Goal: Find specific page/section: Find specific page/section

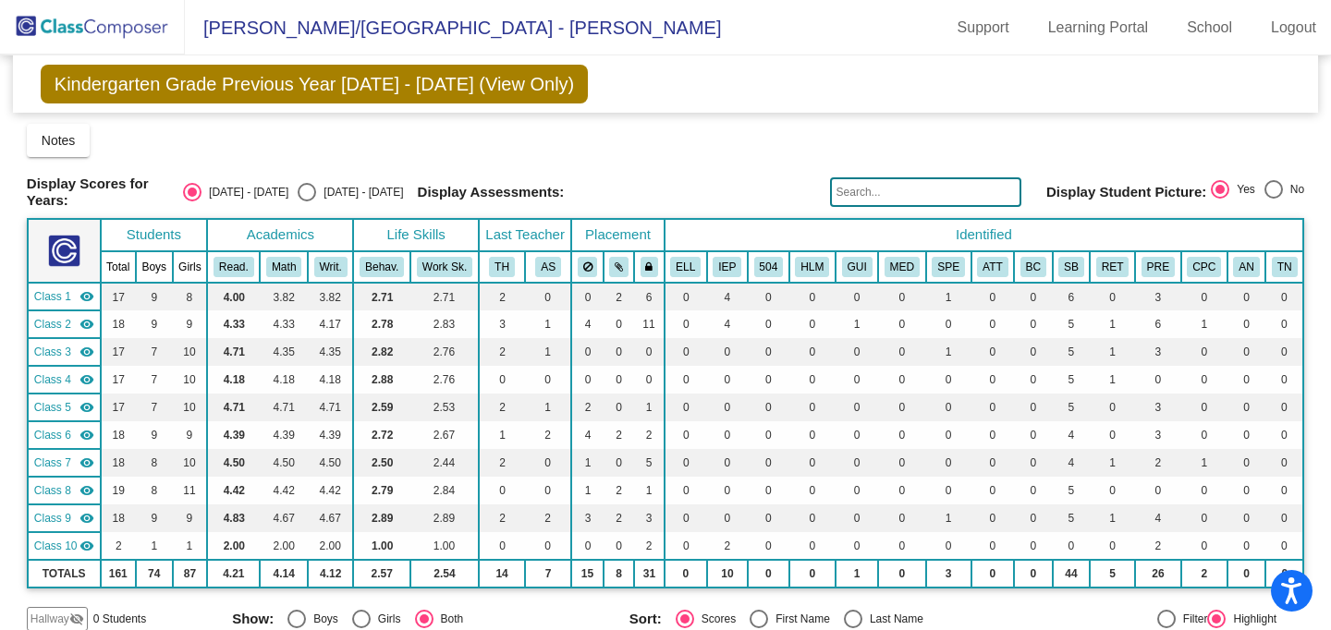
scroll to position [2310, 0]
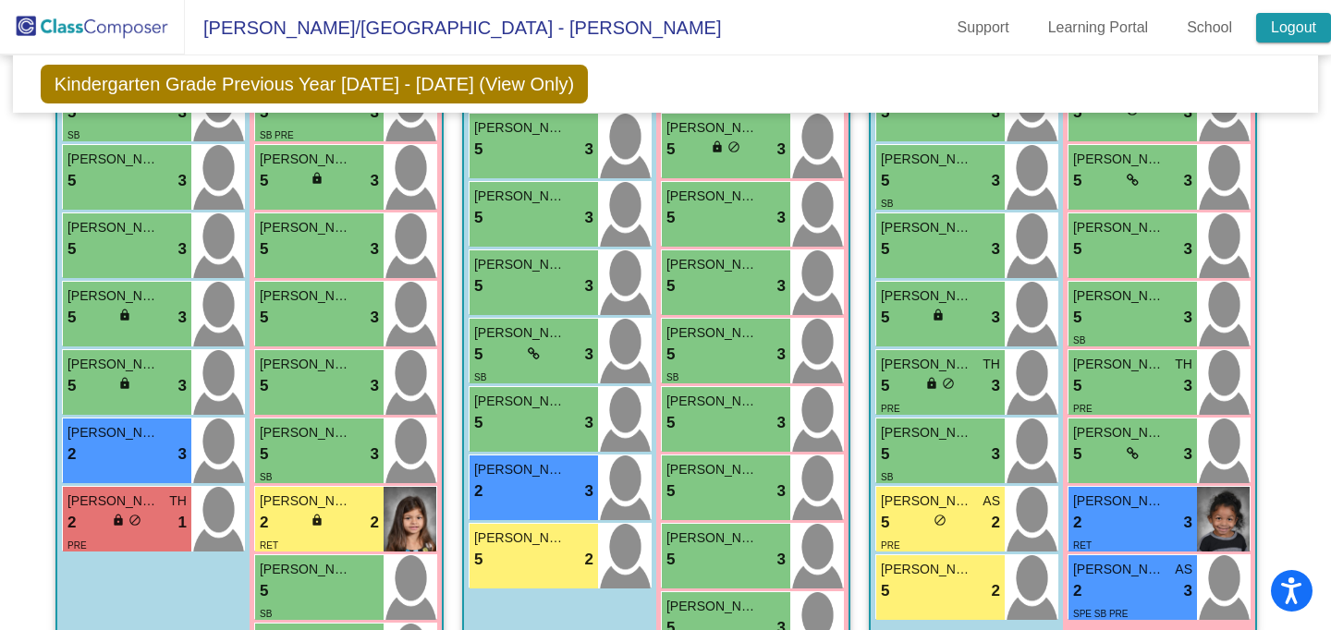
click at [1292, 27] on link "Logout" at bounding box center [1293, 28] width 75 height 30
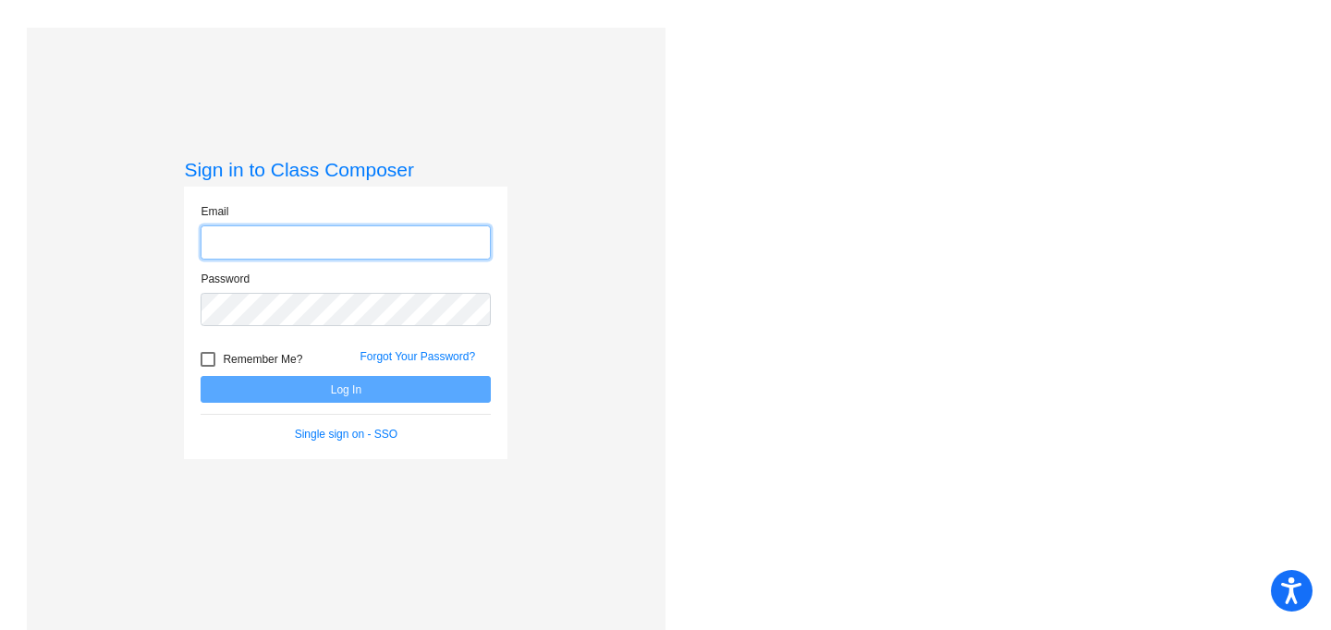
type input "[EMAIL_ADDRESS][DOMAIN_NAME]"
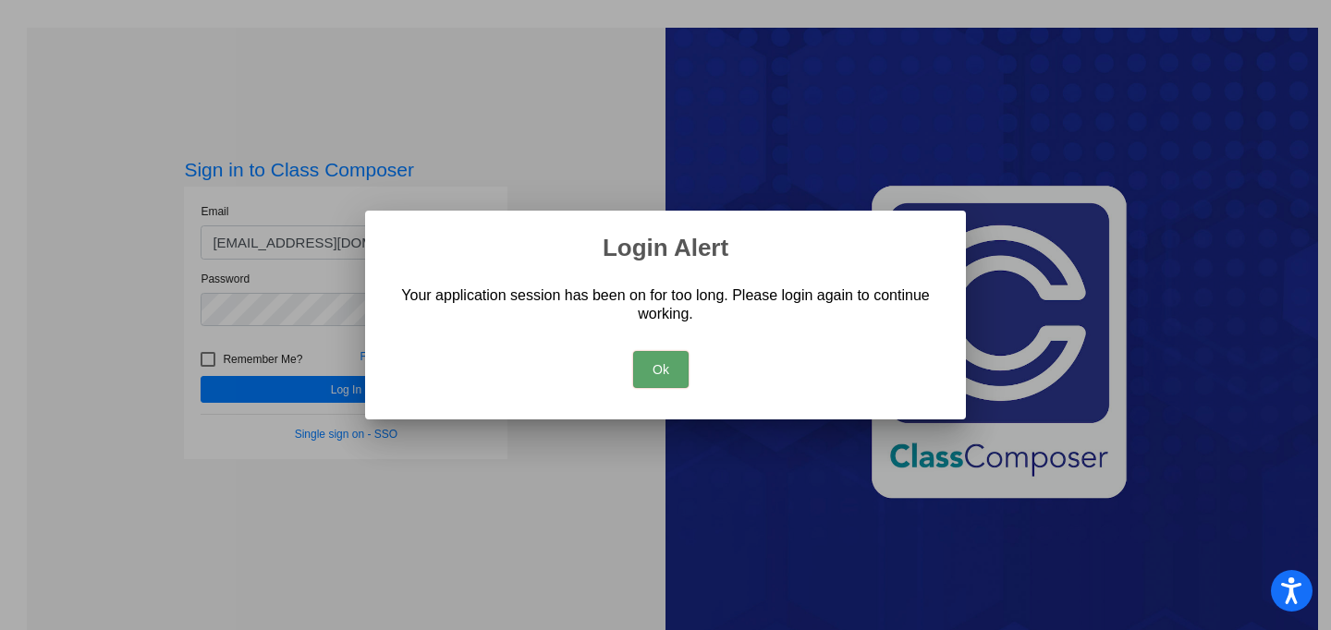
click at [663, 374] on button "Ok" at bounding box center [660, 369] width 55 height 37
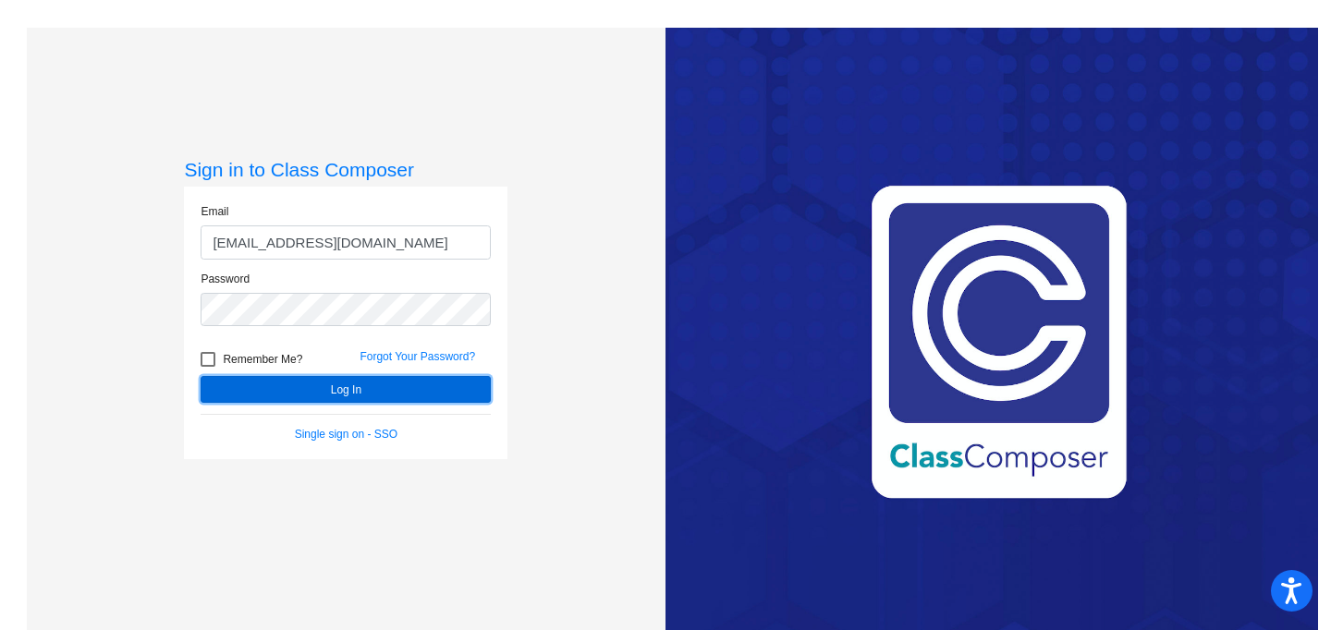
click at [339, 387] on button "Log In" at bounding box center [346, 389] width 290 height 27
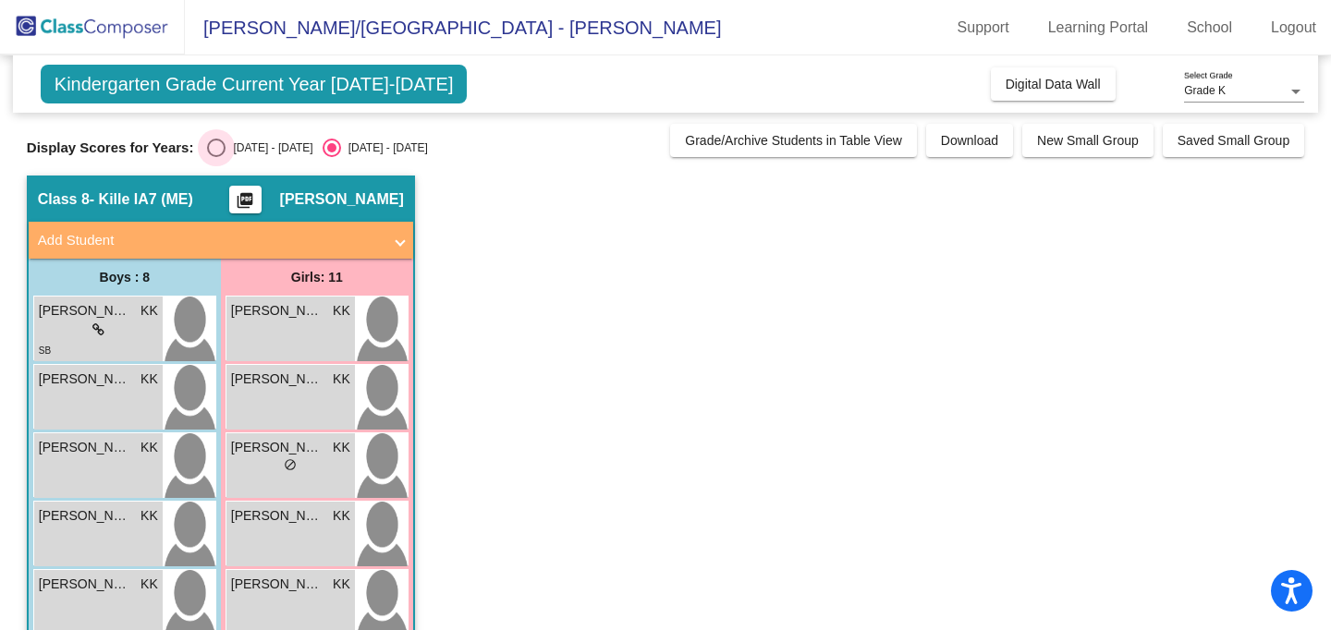
click at [218, 149] on div "Select an option" at bounding box center [216, 148] width 18 height 18
click at [216, 157] on input "[DATE] - [DATE]" at bounding box center [215, 157] width 1 height 1
radio input "true"
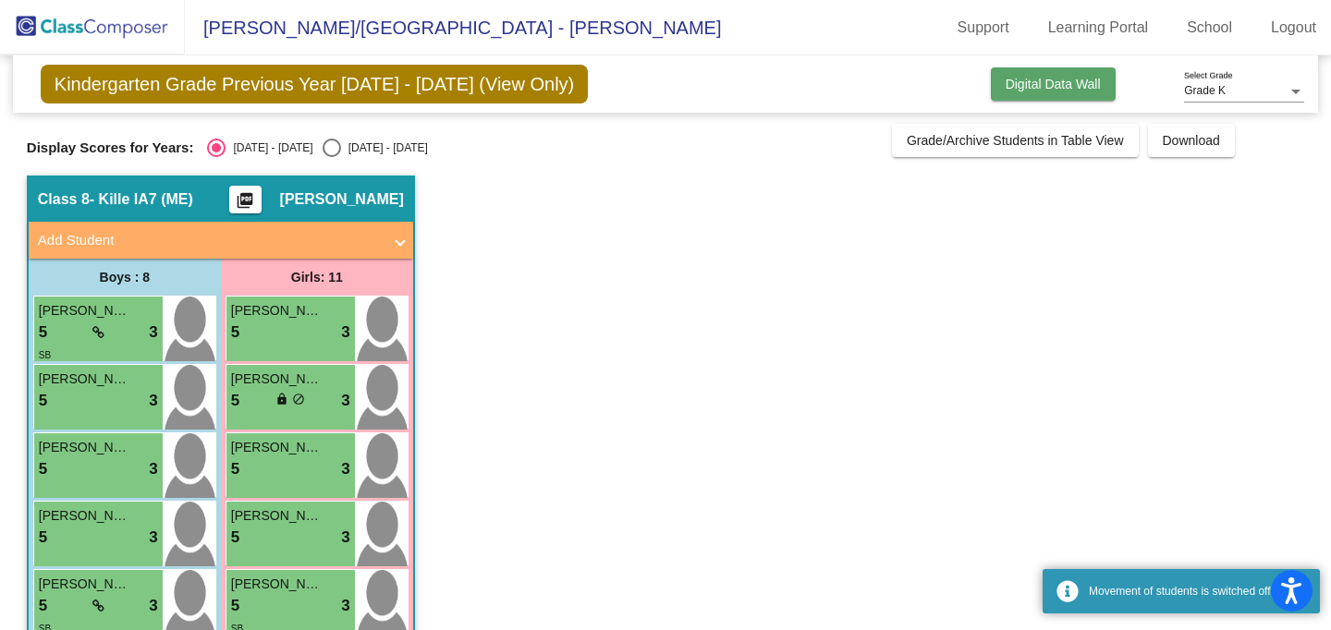
click at [1066, 92] on button "Digital Data Wall" at bounding box center [1053, 83] width 125 height 33
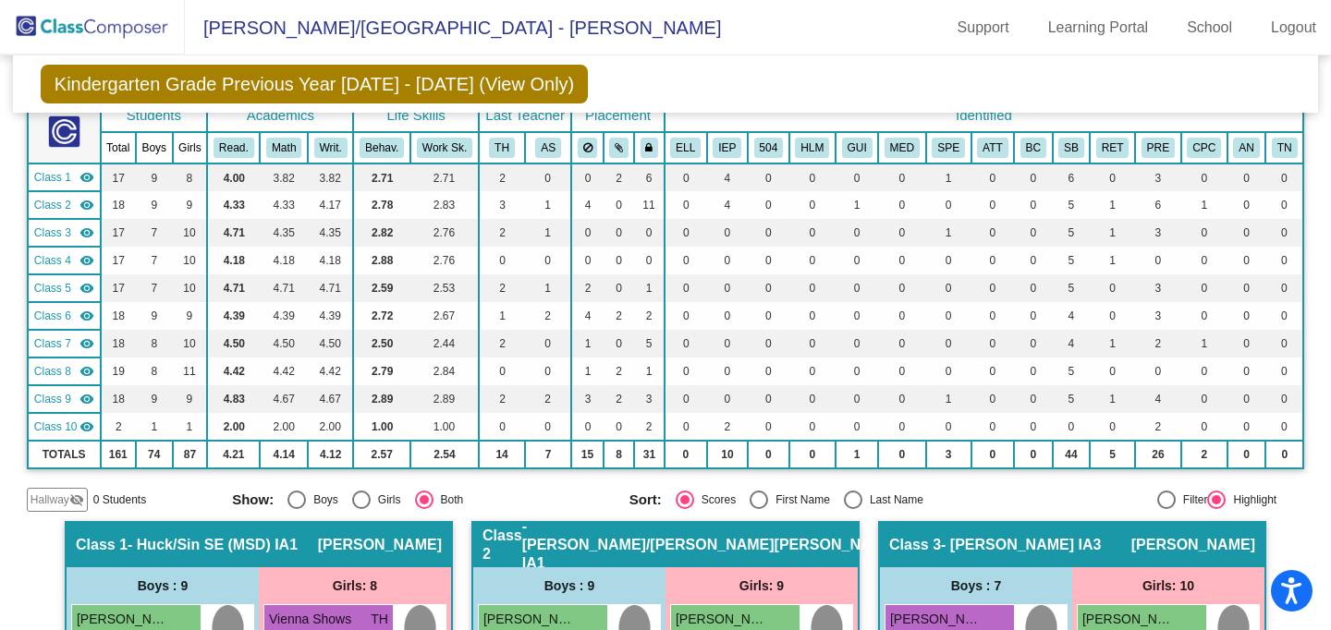
scroll to position [70, 0]
